Goal: Task Accomplishment & Management: Use online tool/utility

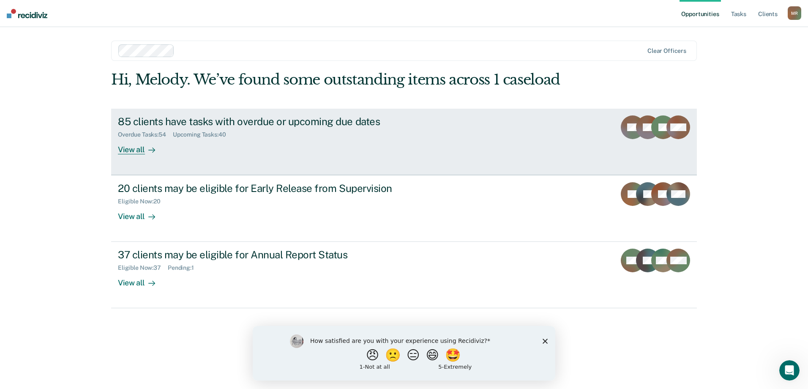
click at [139, 147] on div "View all" at bounding box center [141, 146] width 47 height 16
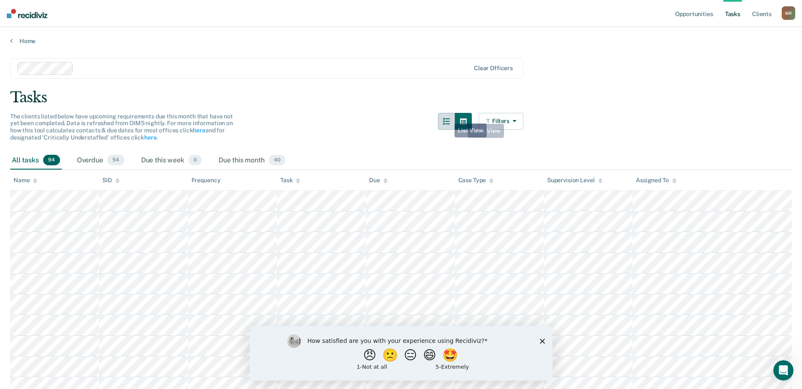
click at [446, 117] on button "button" at bounding box center [446, 121] width 17 height 17
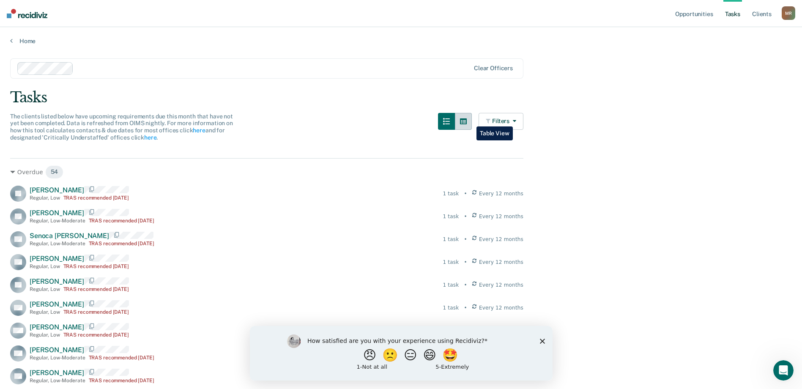
click at [466, 120] on icon "button" at bounding box center [463, 121] width 7 height 7
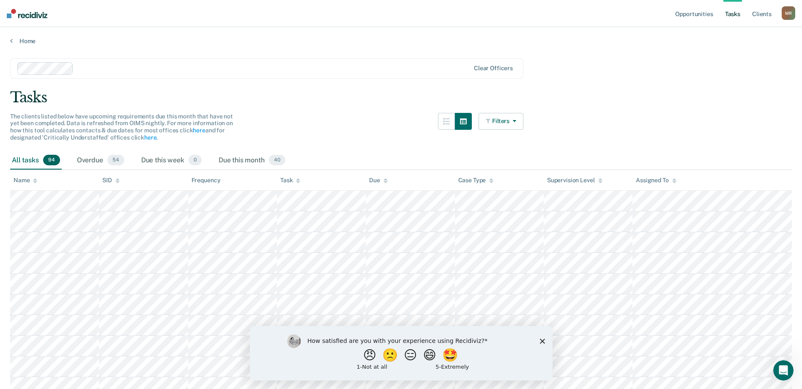
click at [496, 117] on button "Filters" at bounding box center [500, 121] width 45 height 17
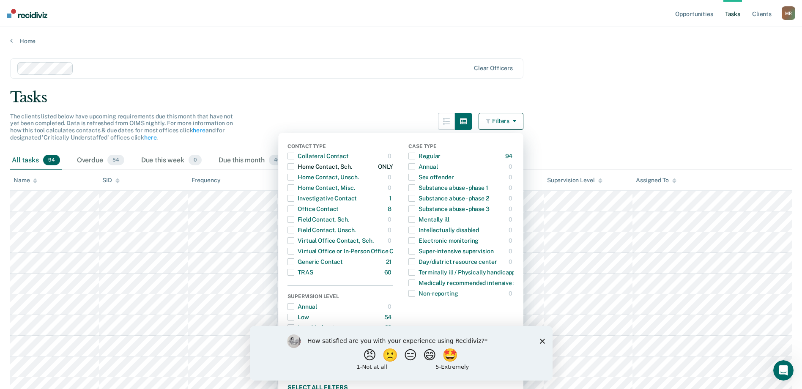
click at [294, 165] on span "button" at bounding box center [290, 166] width 7 height 7
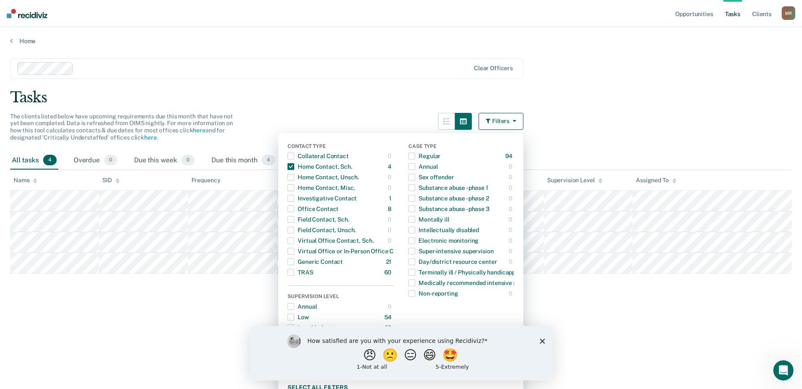
click at [284, 102] on div "Tasks" at bounding box center [400, 97] width 781 height 17
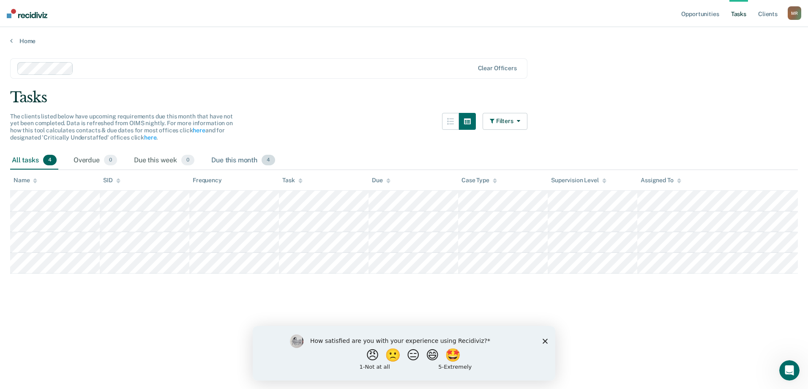
click at [240, 162] on div "Due this month 4" at bounding box center [243, 160] width 67 height 19
click at [27, 165] on div "All tasks 4" at bounding box center [34, 160] width 48 height 19
